Goal: Task Accomplishment & Management: Manage account settings

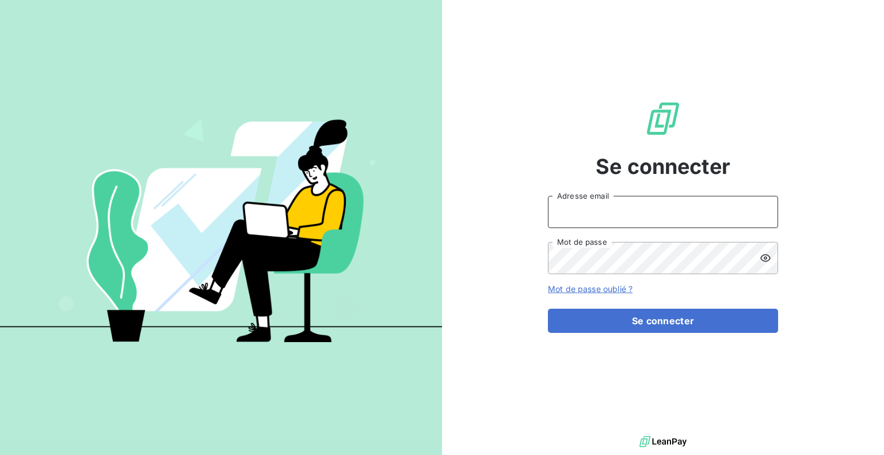
type input "[PERSON_NAME][EMAIL_ADDRESS][DOMAIN_NAME]"
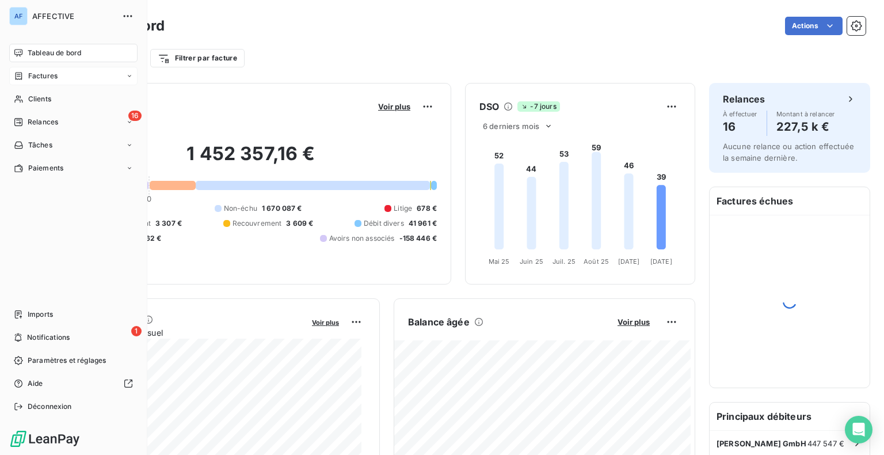
click at [33, 79] on span "Factures" at bounding box center [42, 76] width 29 height 10
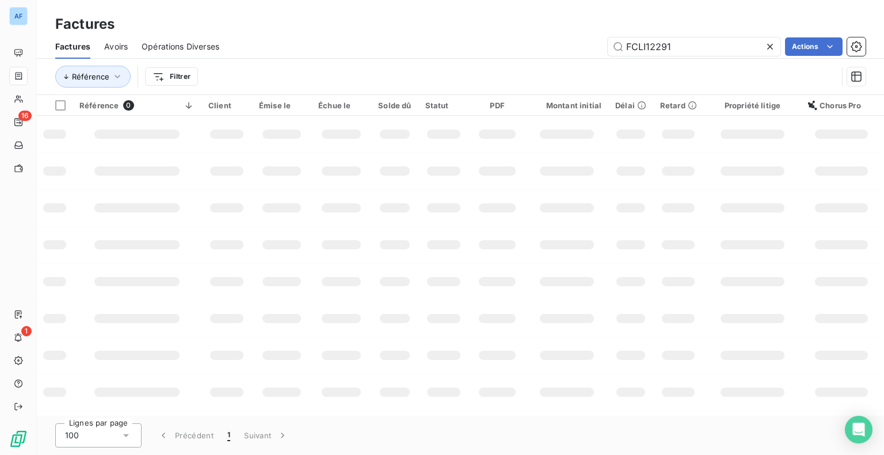
drag, startPoint x: 686, startPoint y: 43, endPoint x: 594, endPoint y: 50, distance: 91.8
click at [594, 50] on div "FCLI12291 Actions" at bounding box center [549, 46] width 633 height 18
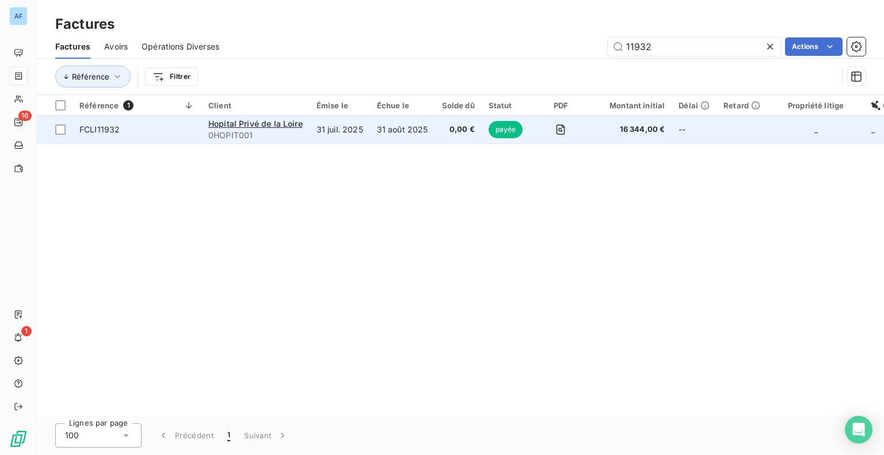
type input "11932"
click at [435, 137] on td "0,00 €" at bounding box center [458, 130] width 47 height 28
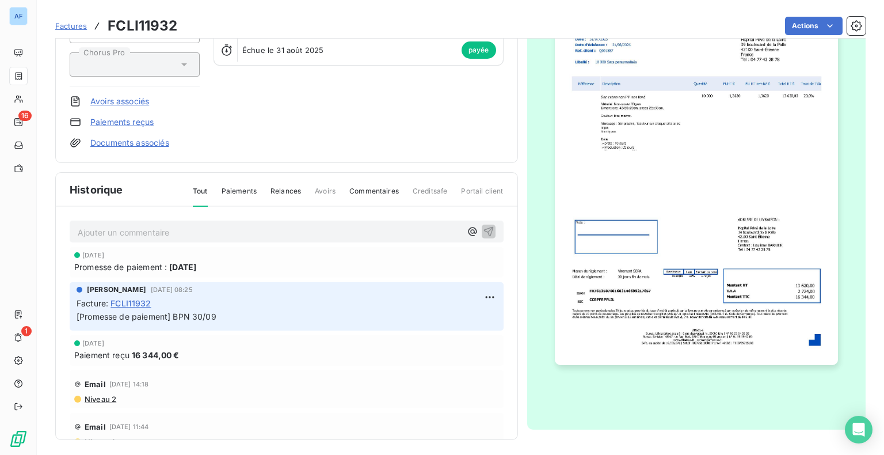
scroll to position [147, 0]
